Goal: Information Seeking & Learning: Compare options

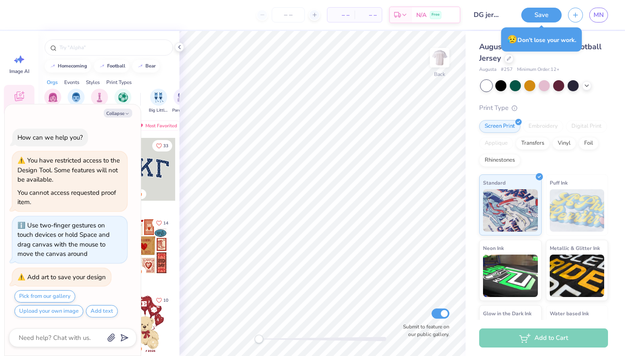
scroll to position [46, 0]
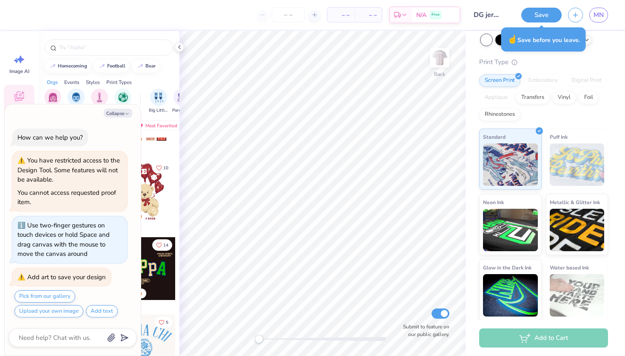
type textarea "x"
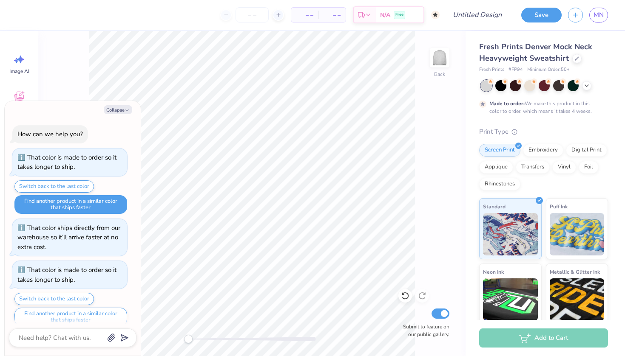
type textarea "x"
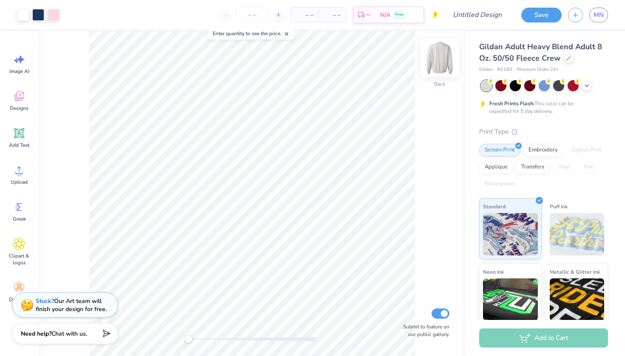
click at [439, 56] on img at bounding box center [439, 58] width 34 height 34
click at [439, 56] on img at bounding box center [439, 57] width 17 height 17
click at [563, 63] on div "Gildan Adult Heavy Blend Adult 8 Oz. 50/50 Fleece Crew" at bounding box center [543, 52] width 129 height 23
click at [565, 56] on div at bounding box center [567, 57] width 9 height 9
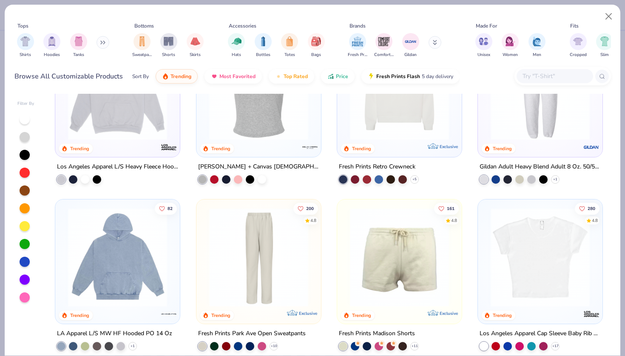
scroll to position [849, 0]
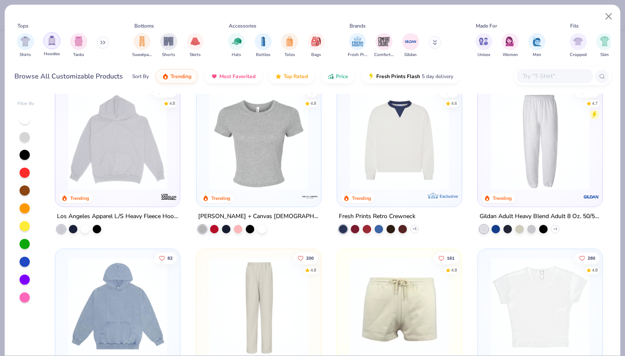
click at [48, 46] on div "filter for Hoodies" at bounding box center [51, 40] width 17 height 17
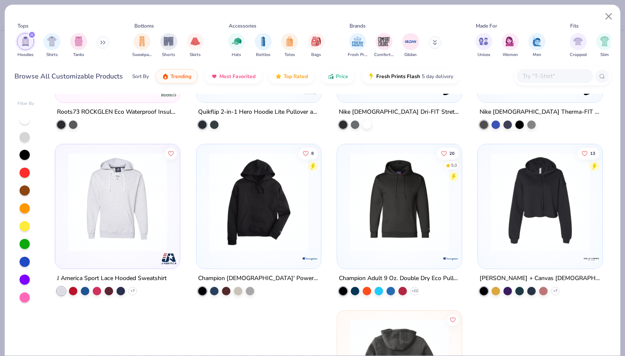
scroll to position [2096, 0]
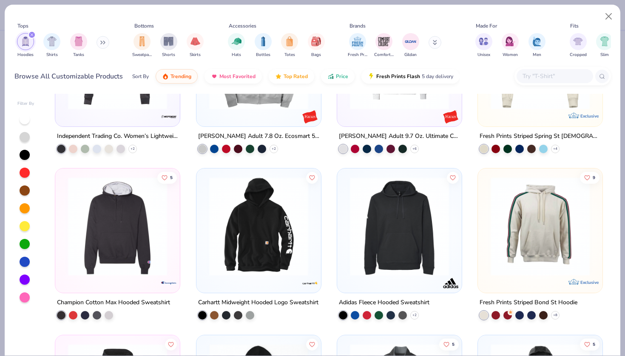
click at [32, 32] on div "filter for Hoodies" at bounding box center [32, 35] width 8 height 8
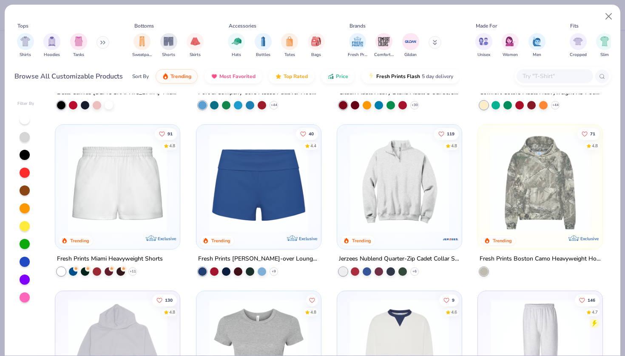
scroll to position [630, 0]
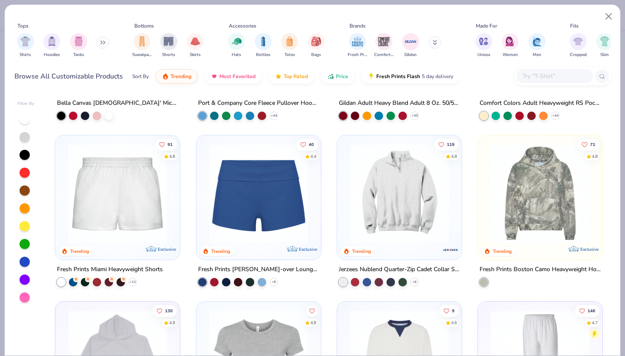
click at [552, 191] on img at bounding box center [539, 193] width 107 height 99
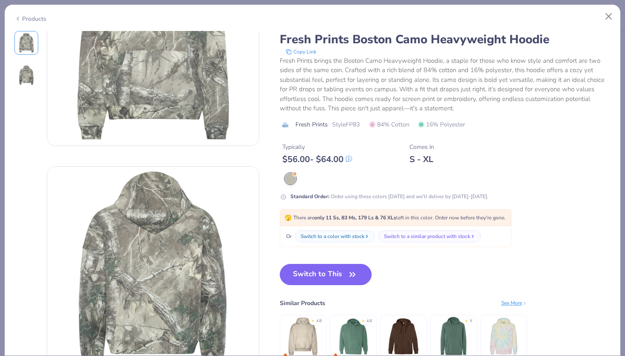
scroll to position [97, 0]
click at [607, 17] on button "Close" at bounding box center [608, 16] width 16 height 16
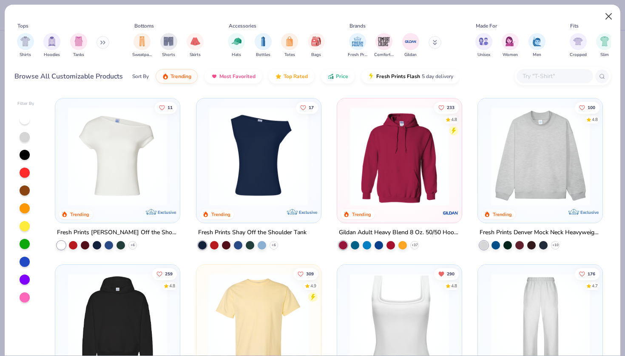
click at [607, 16] on button "Close" at bounding box center [608, 16] width 16 height 16
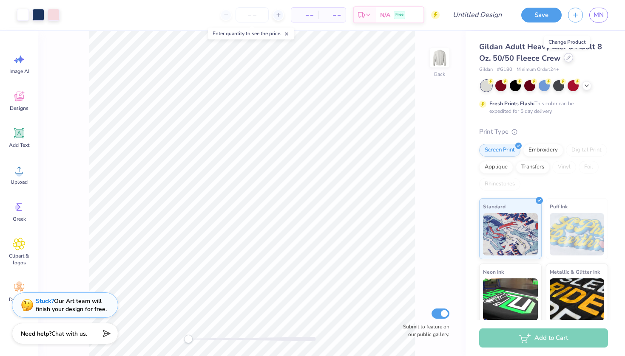
click at [566, 57] on icon at bounding box center [568, 58] width 4 height 4
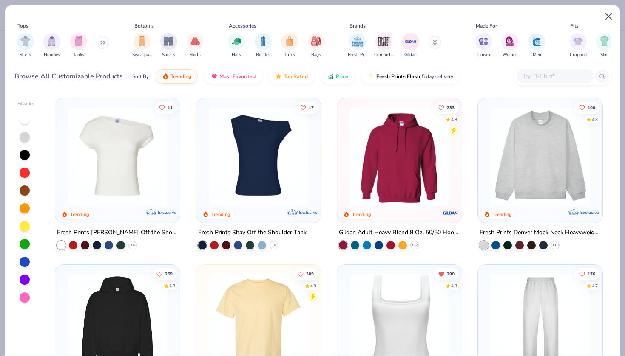
click at [607, 18] on button "Close" at bounding box center [608, 16] width 16 height 16
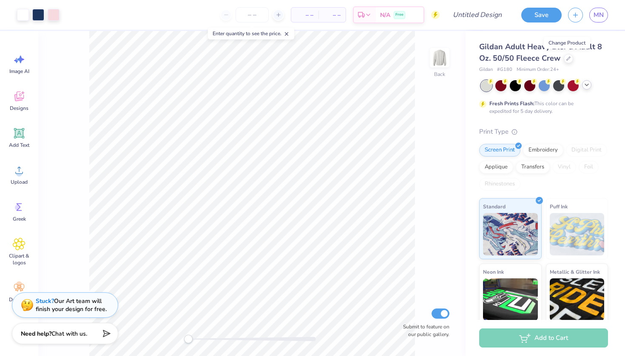
click at [587, 84] on icon at bounding box center [586, 85] width 7 height 7
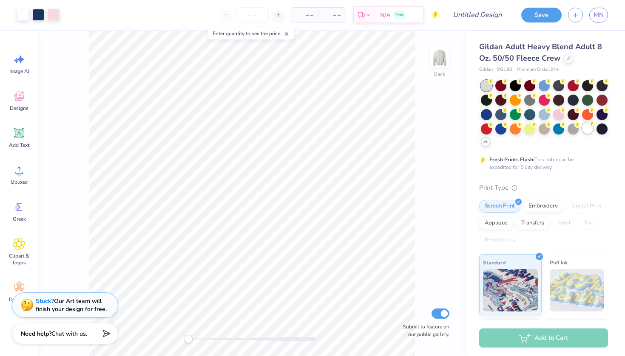
click at [586, 130] on div at bounding box center [587, 128] width 11 height 11
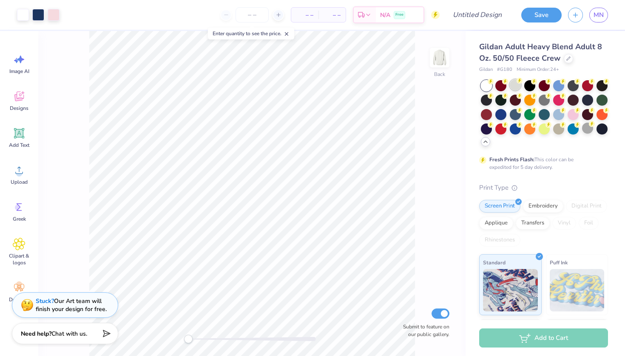
click at [512, 85] on div at bounding box center [514, 84] width 11 height 11
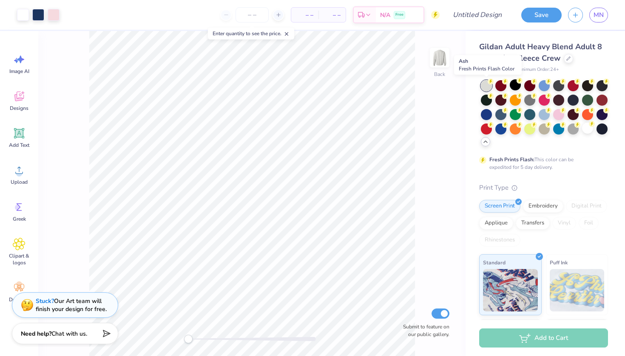
click at [484, 86] on div at bounding box center [486, 85] width 11 height 11
click at [569, 57] on div at bounding box center [567, 57] width 9 height 9
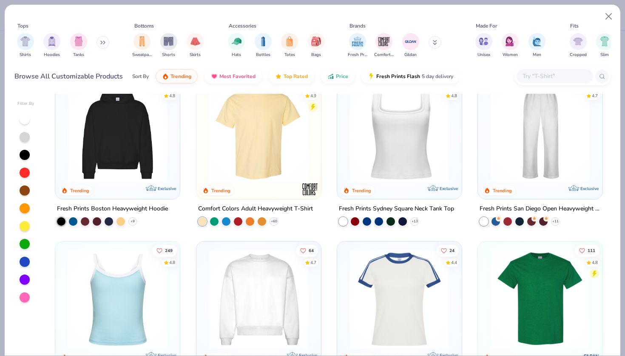
scroll to position [298, 0]
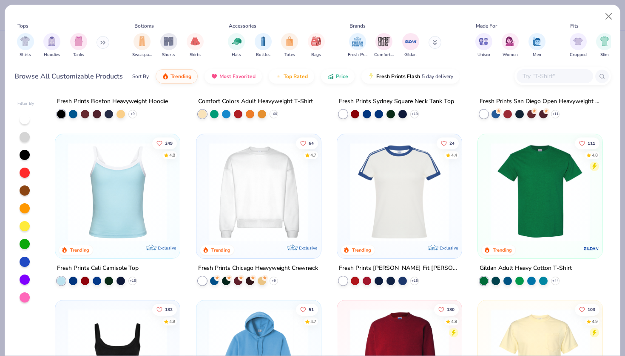
click at [260, 208] on img at bounding box center [258, 191] width 107 height 99
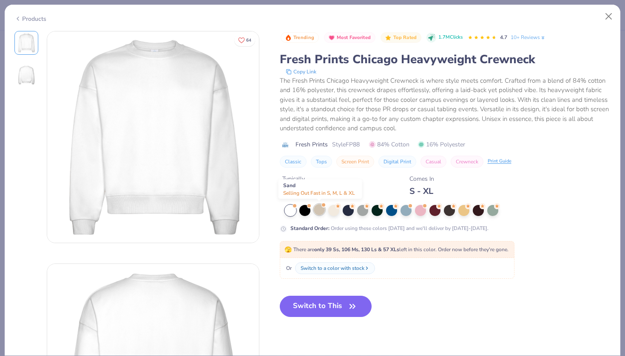
click at [319, 209] on div at bounding box center [319, 209] width 11 height 11
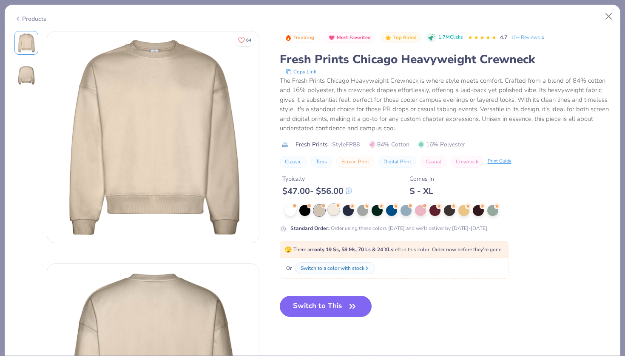
click at [339, 208] on icon at bounding box center [338, 206] width 6 height 6
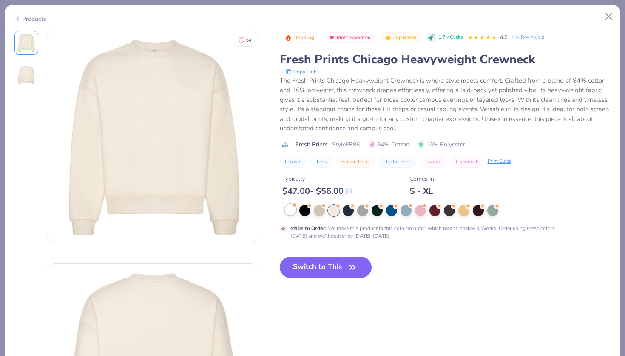
click at [288, 208] on div at bounding box center [290, 209] width 11 height 11
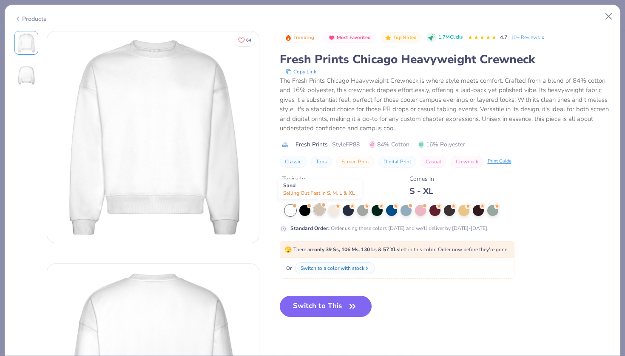
click at [317, 209] on div at bounding box center [319, 209] width 11 height 11
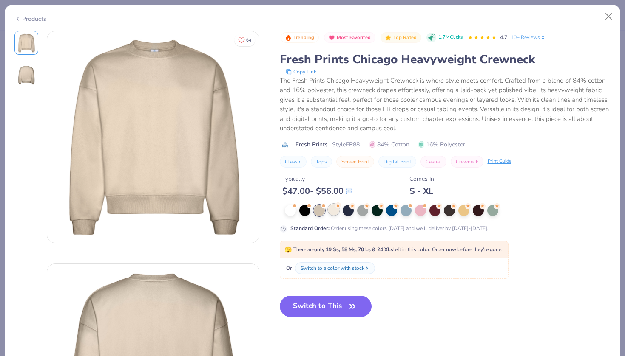
click at [330, 206] on div at bounding box center [333, 209] width 11 height 11
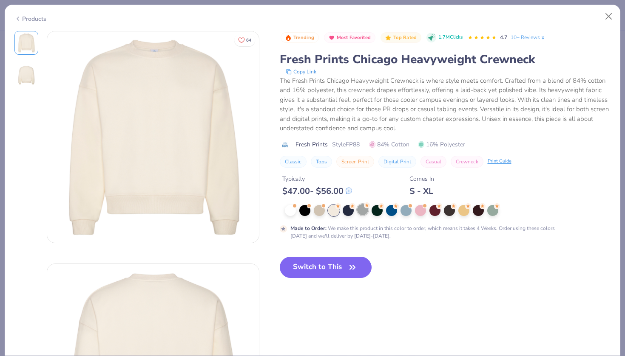
click at [360, 208] on div at bounding box center [362, 209] width 11 height 11
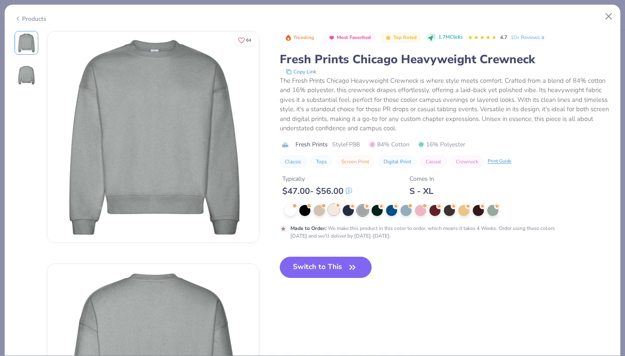
click at [331, 207] on div at bounding box center [333, 209] width 11 height 11
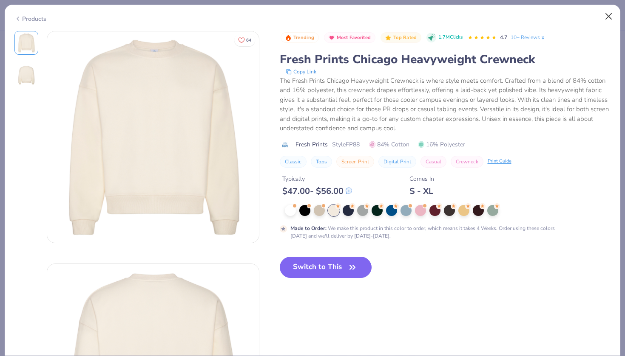
click at [601, 16] on button "Close" at bounding box center [608, 16] width 16 height 16
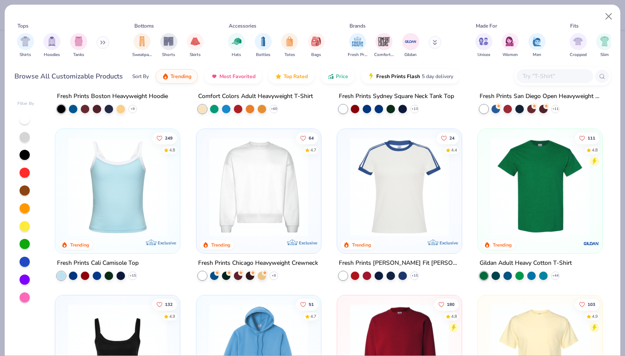
scroll to position [297, 0]
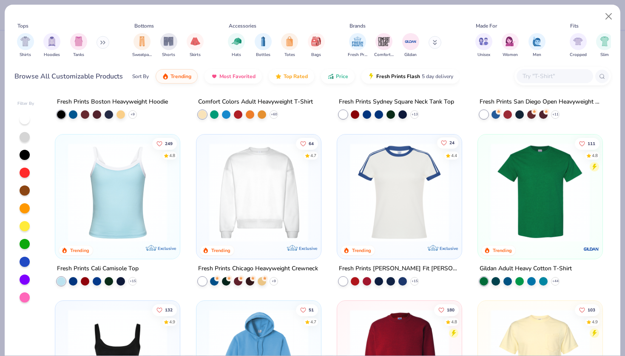
click at [449, 141] on span "24" at bounding box center [451, 143] width 5 height 4
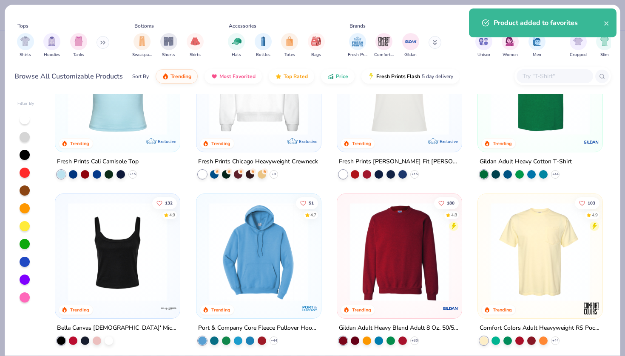
scroll to position [411, 0]
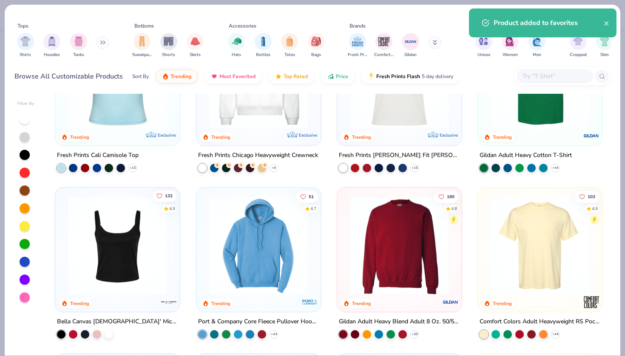
click at [170, 195] on span "132" at bounding box center [169, 196] width 8 height 4
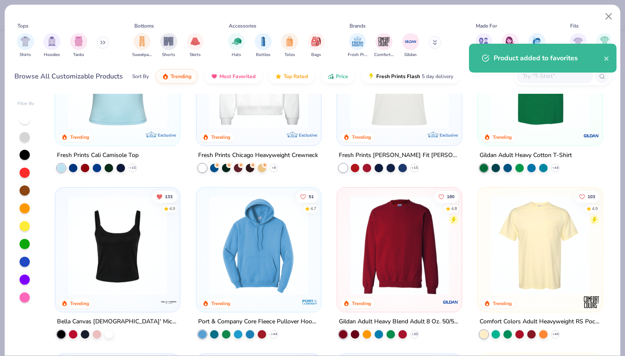
click at [111, 238] on img at bounding box center [117, 245] width 107 height 99
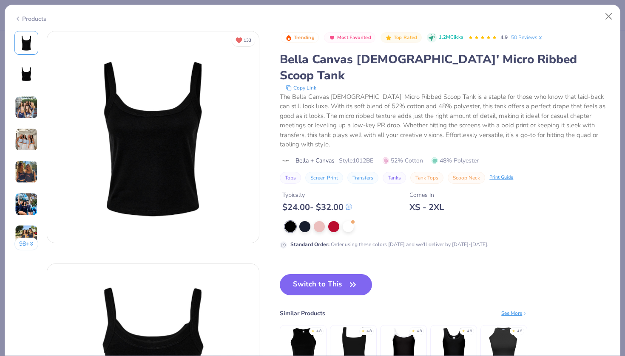
click at [28, 181] on img at bounding box center [26, 172] width 23 height 23
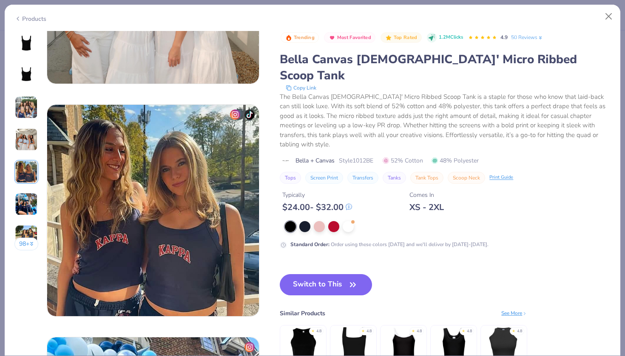
scroll to position [931, 0]
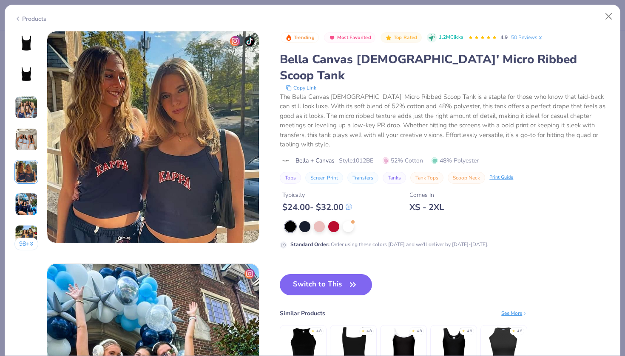
click at [25, 200] on img at bounding box center [26, 204] width 23 height 23
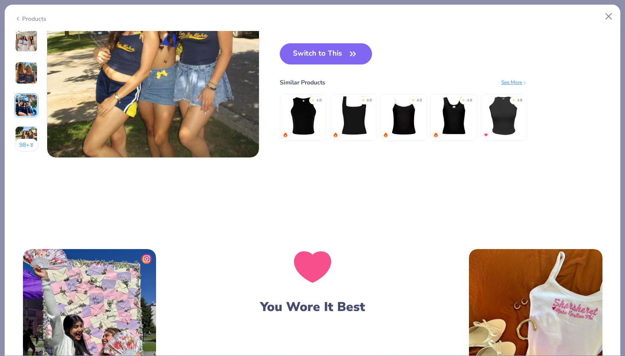
scroll to position [1487, 0]
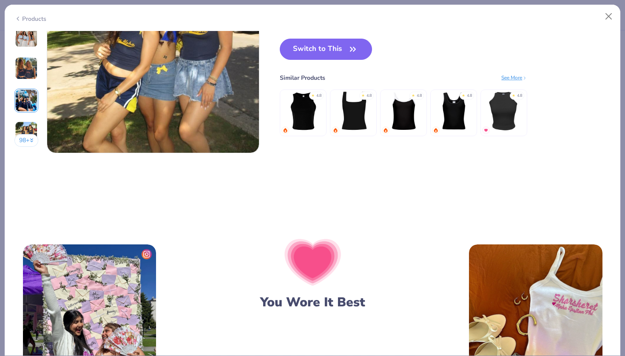
click at [22, 18] on div "Products" at bounding box center [30, 18] width 32 height 9
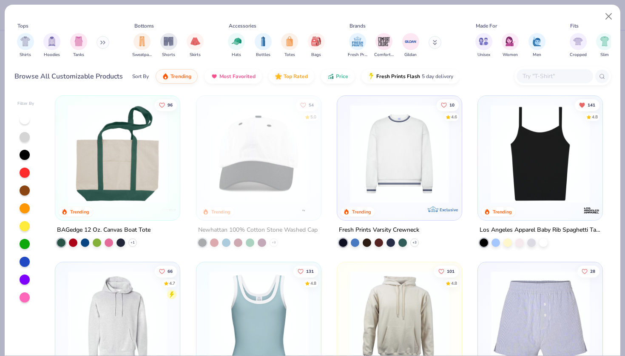
scroll to position [1162, 0]
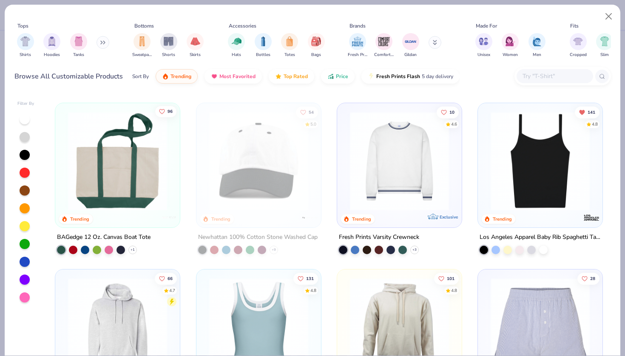
click at [160, 113] on icon "Like" at bounding box center [162, 111] width 6 height 6
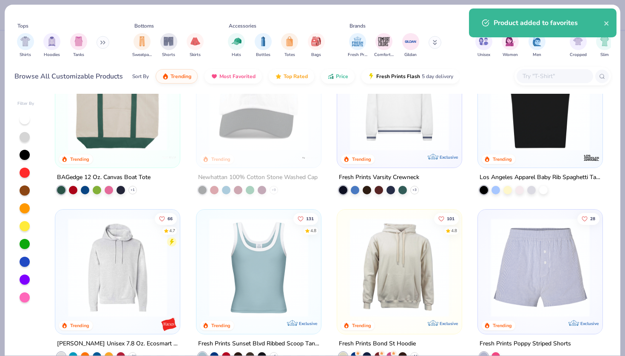
scroll to position [1221, 0]
